Goal: Navigation & Orientation: Find specific page/section

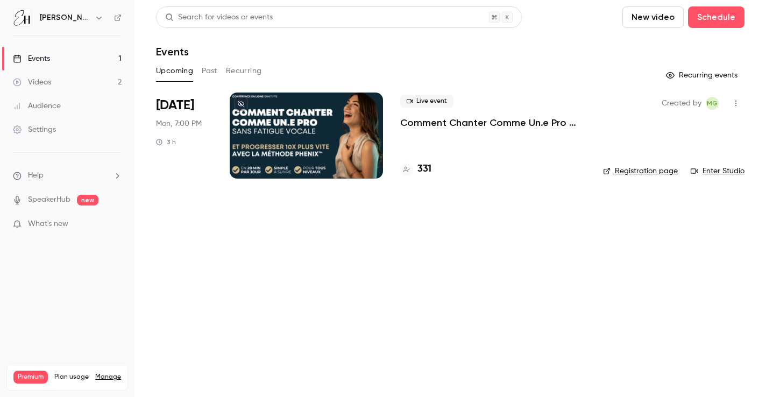
click at [350, 130] on div at bounding box center [306, 135] width 153 height 86
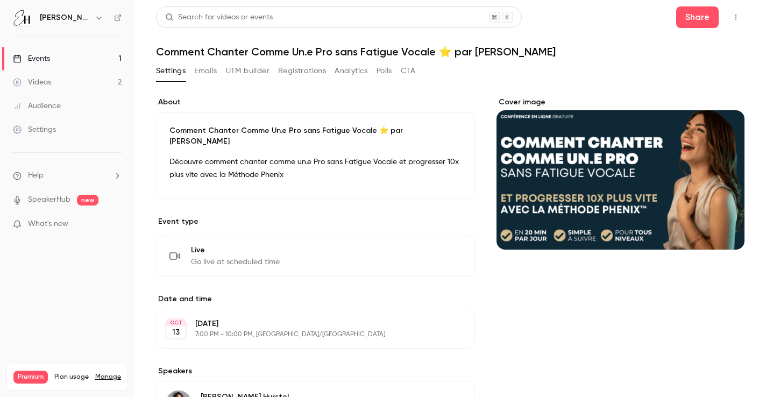
click at [62, 54] on link "Events 1" at bounding box center [67, 59] width 134 height 24
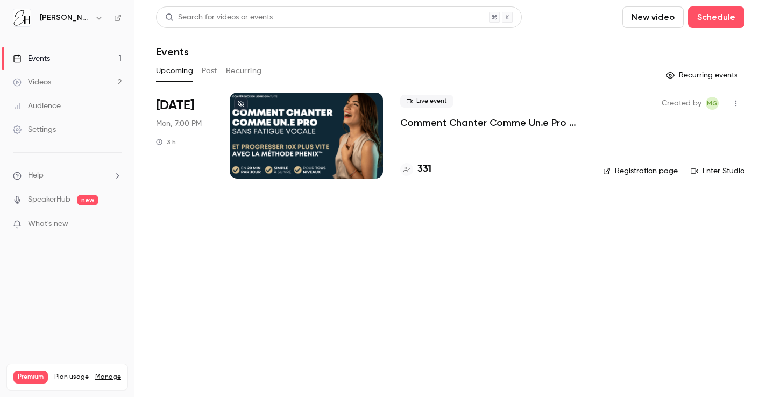
click at [735, 169] on link "Enter Studio" at bounding box center [717, 171] width 54 height 11
